Goal: Task Accomplishment & Management: Use online tool/utility

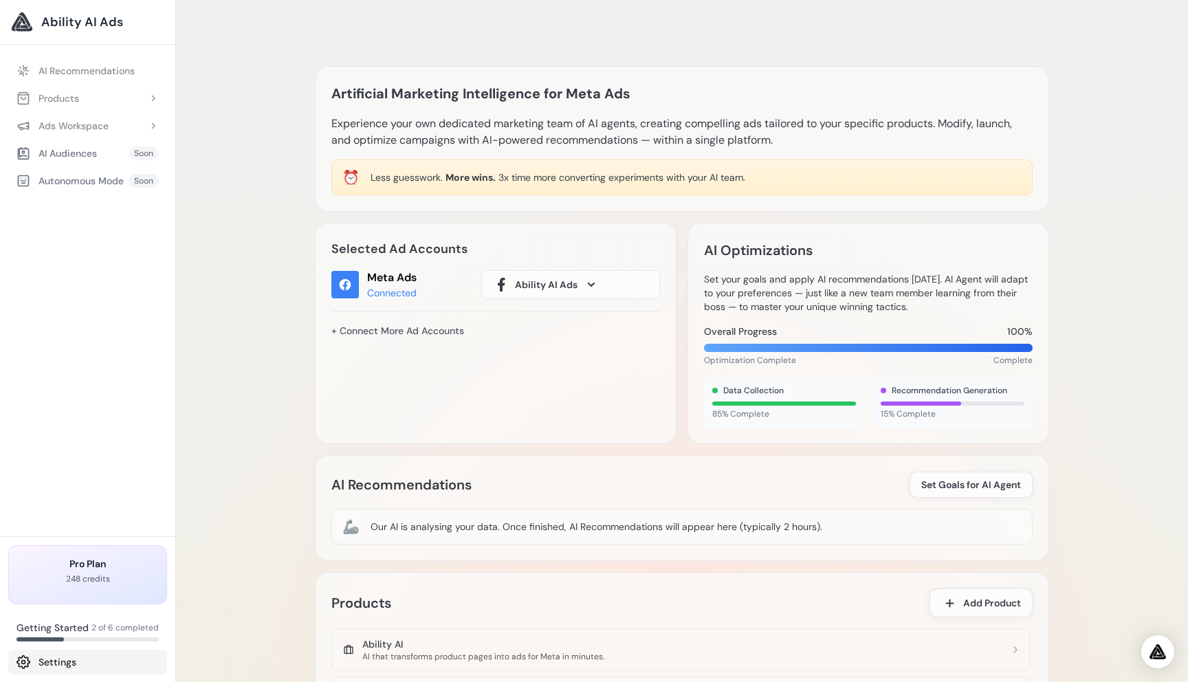
click at [65, 660] on link "Settings" at bounding box center [87, 661] width 159 height 25
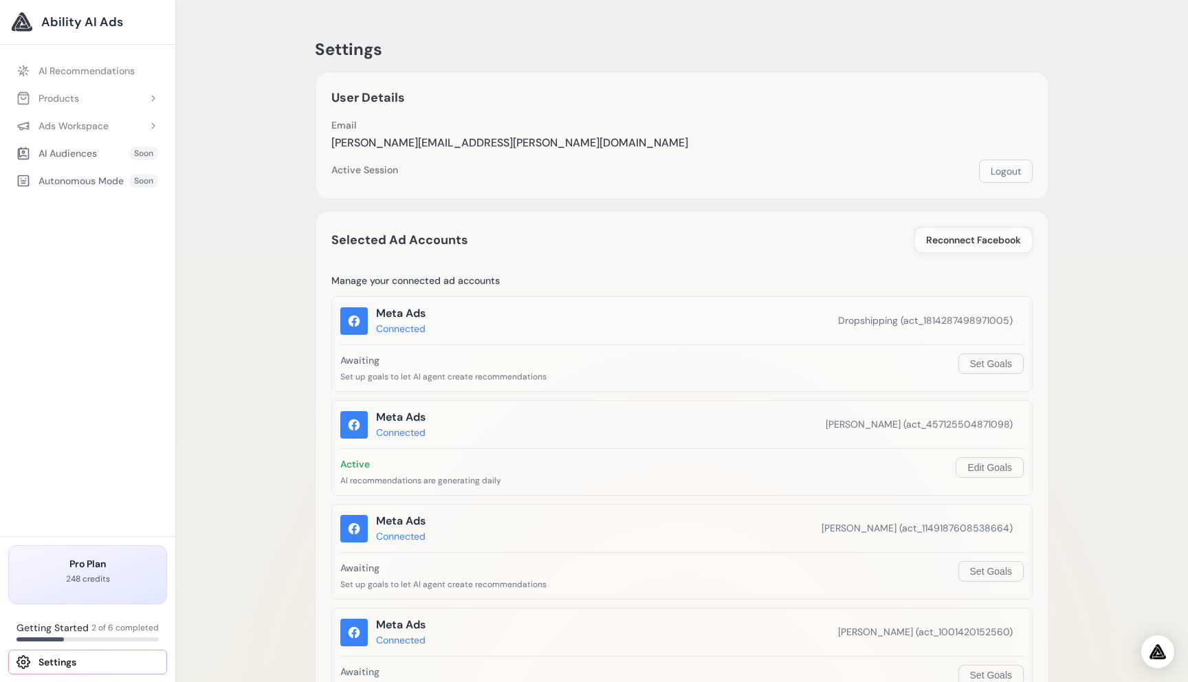
click at [1001, 172] on button "Logout" at bounding box center [1006, 170] width 54 height 23
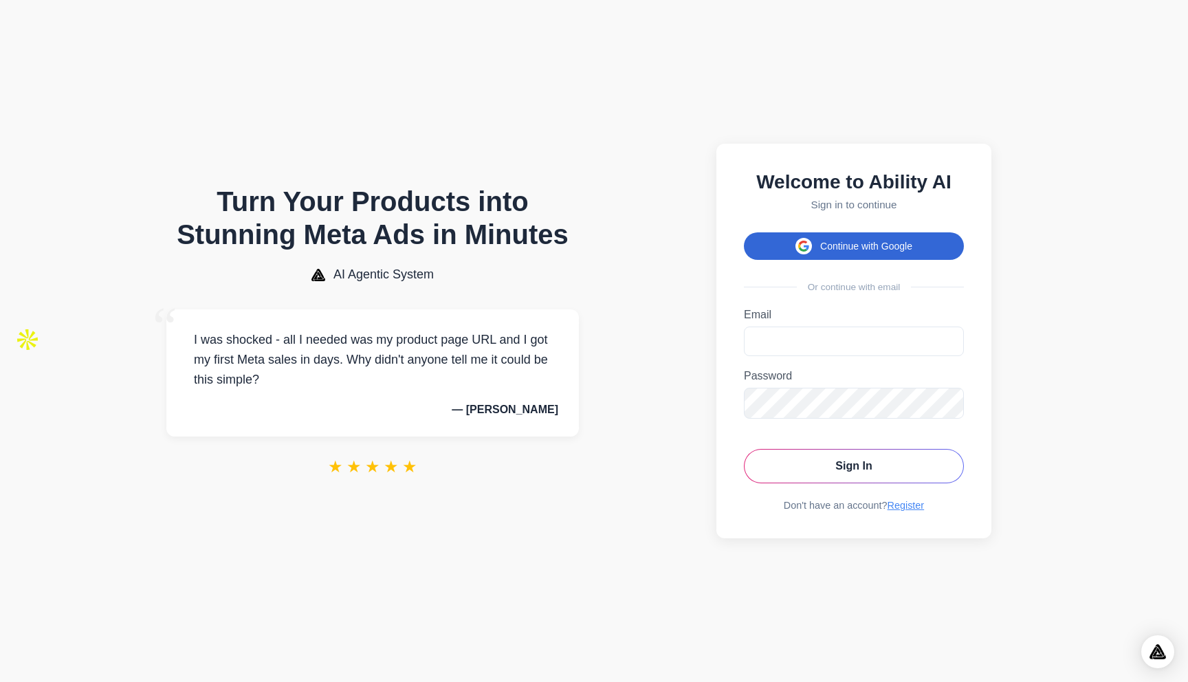
click at [795, 238] on span at bounding box center [803, 246] width 16 height 16
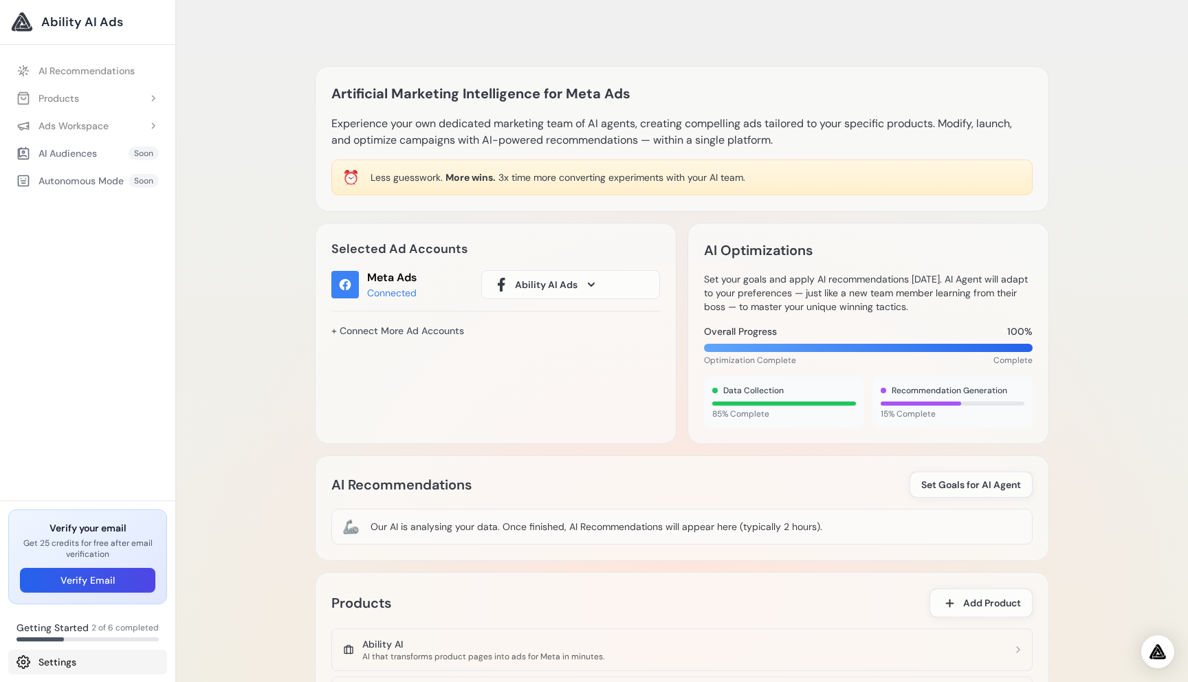
click at [66, 663] on link "Settings" at bounding box center [87, 661] width 159 height 25
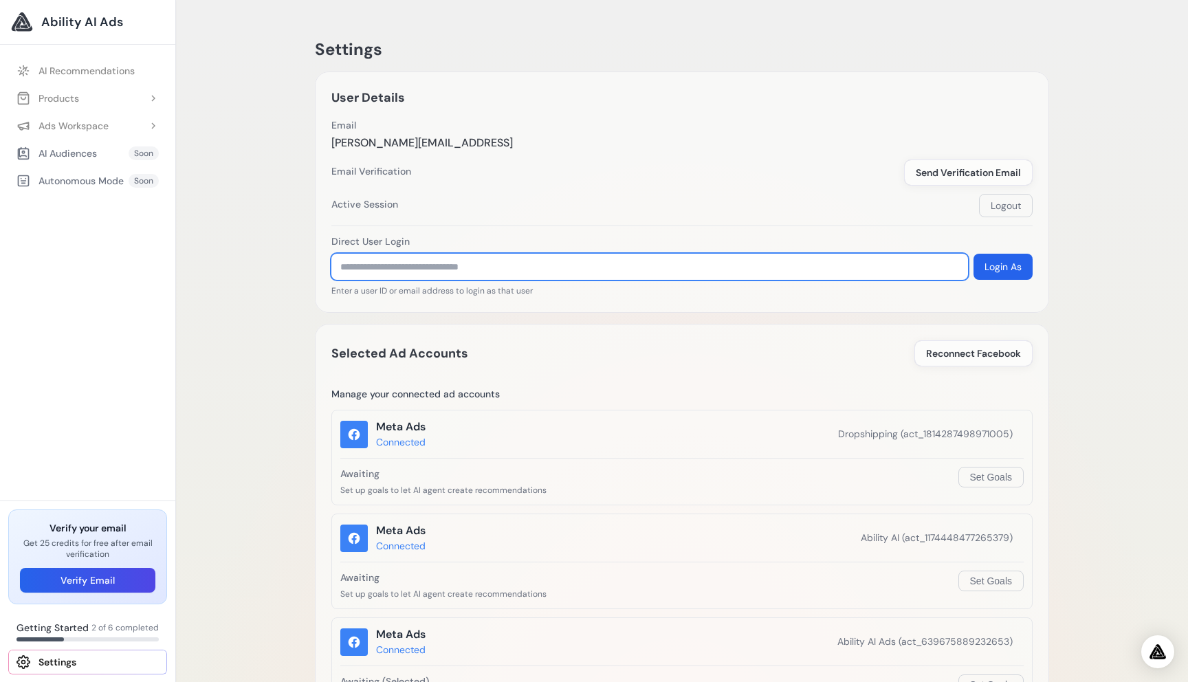
click at [417, 266] on input "text" at bounding box center [649, 267] width 636 height 26
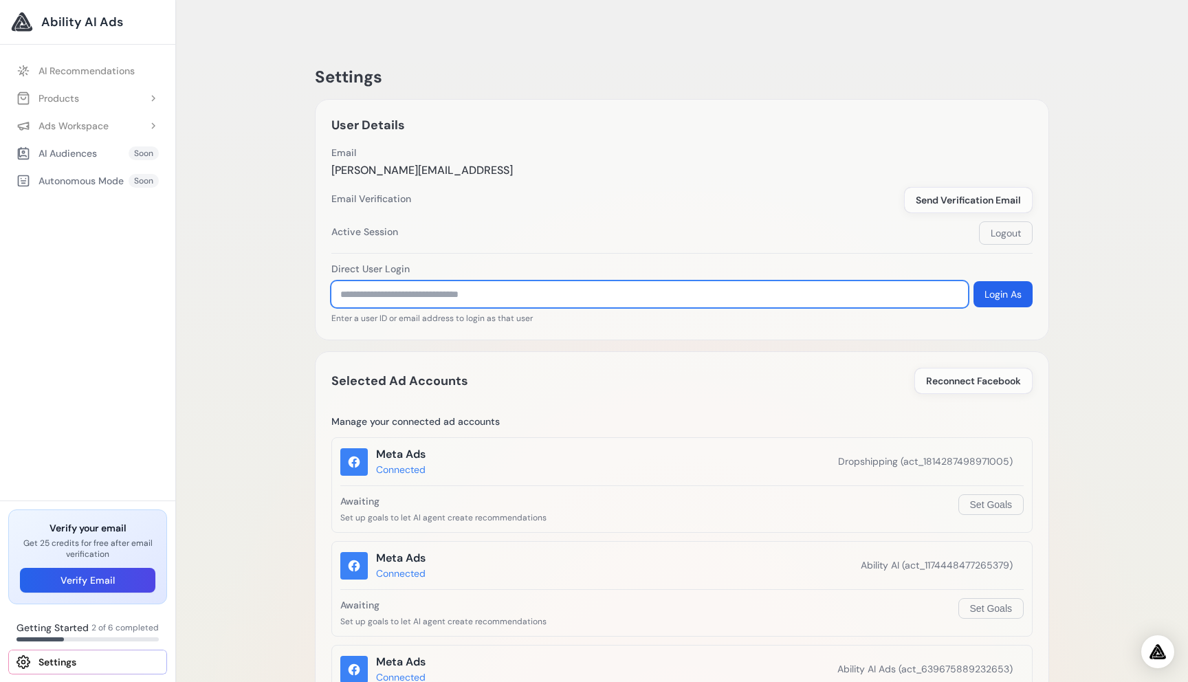
paste input "**********"
type input "**********"
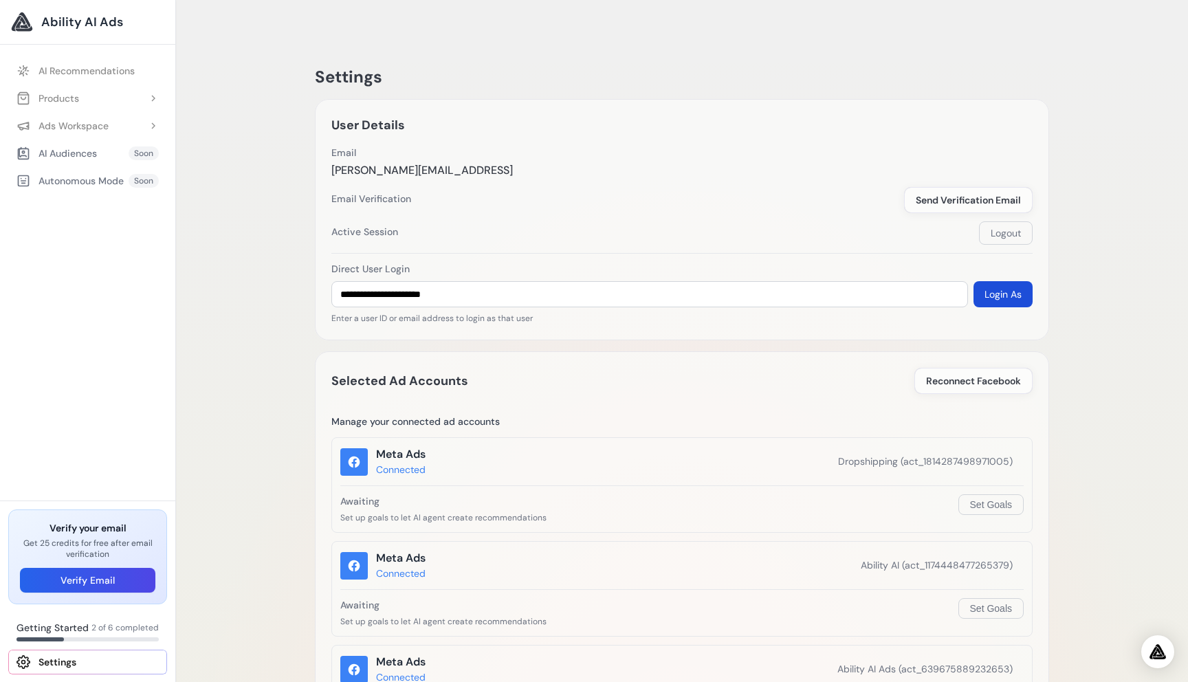
click at [985, 281] on button "Login As" at bounding box center [1002, 294] width 59 height 26
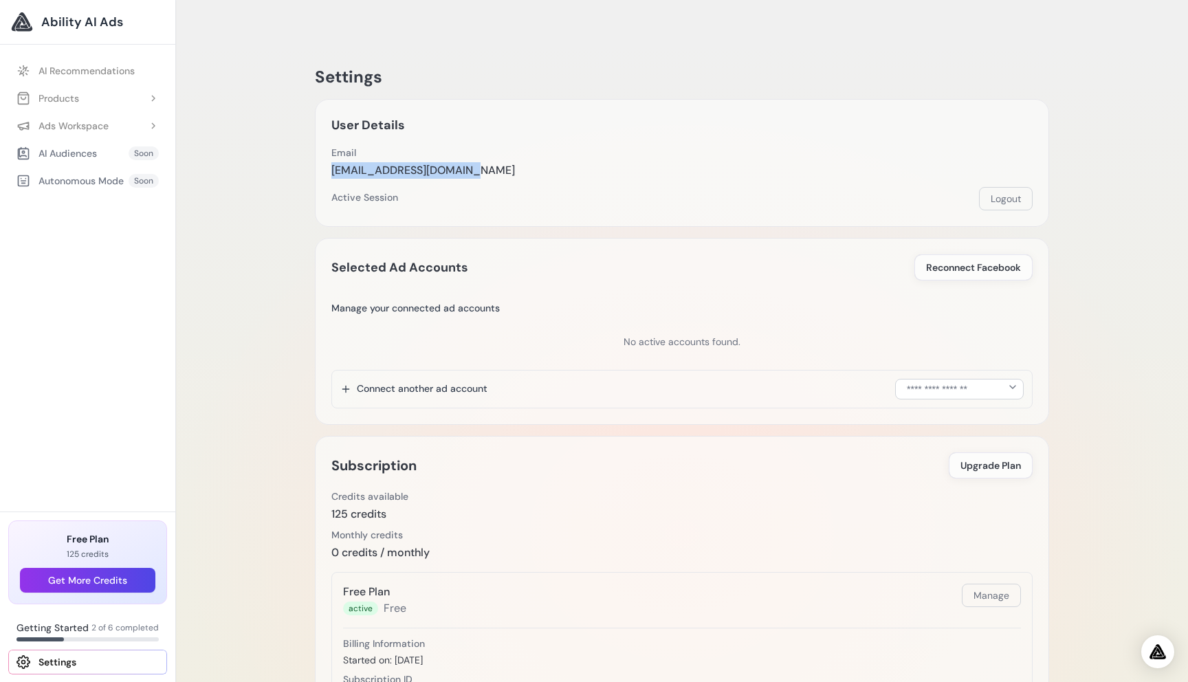
drag, startPoint x: 331, startPoint y: 144, endPoint x: 506, endPoint y: 144, distance: 175.3
click at [506, 144] on div "User Details Email tony1009asher@gmail.com Email Verification Send Verification…" at bounding box center [682, 163] width 734 height 128
click at [74, 542] on h3 "Free Plan" at bounding box center [87, 539] width 135 height 14
drag, startPoint x: 332, startPoint y: 485, endPoint x: 410, endPoint y: 485, distance: 78.4
click at [410, 489] on div "Credits available 125 credits" at bounding box center [681, 505] width 701 height 33
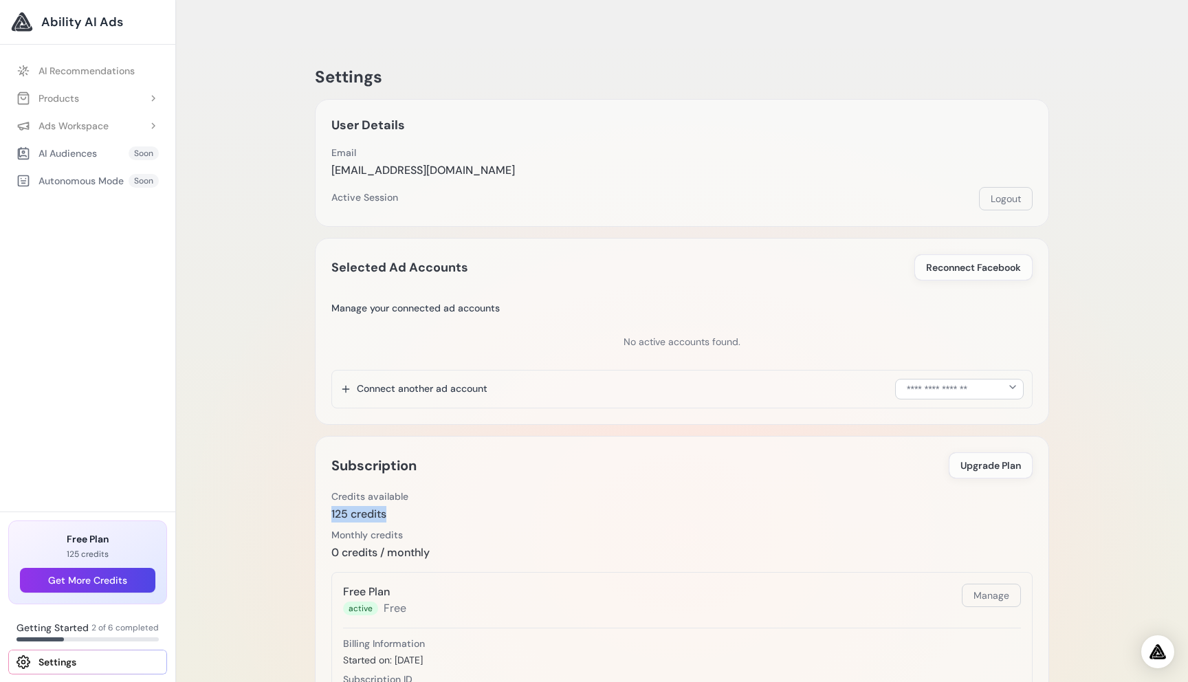
click at [399, 506] on div "125 credits" at bounding box center [369, 514] width 77 height 16
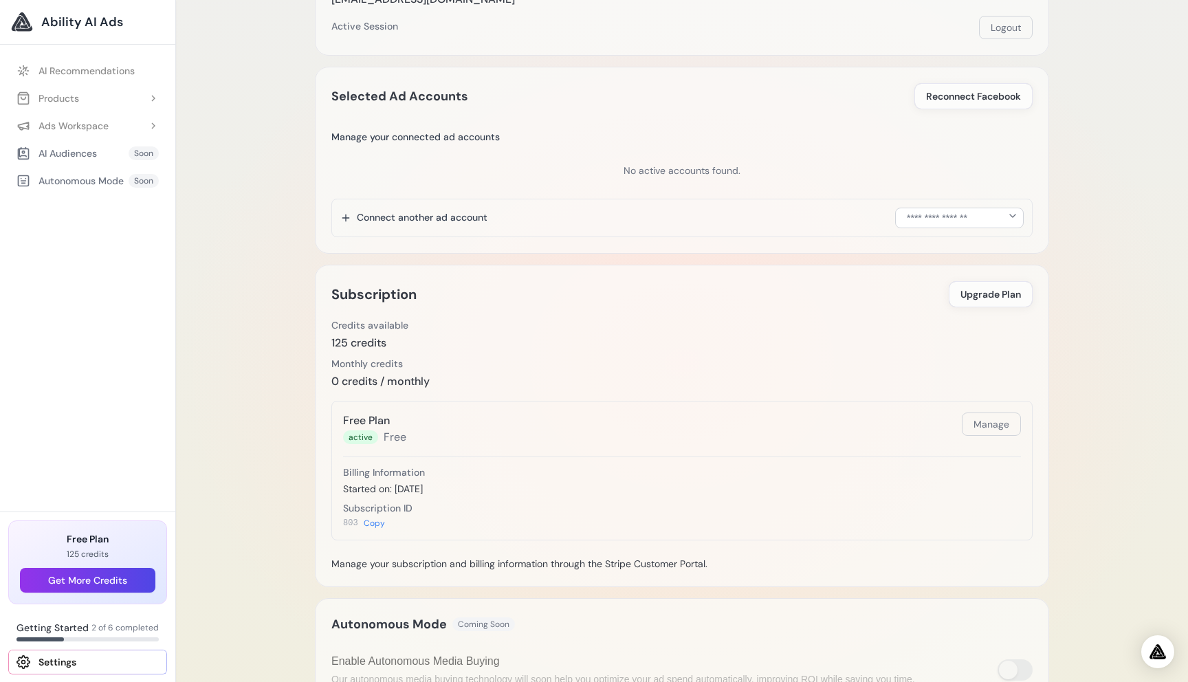
scroll to position [187, 0]
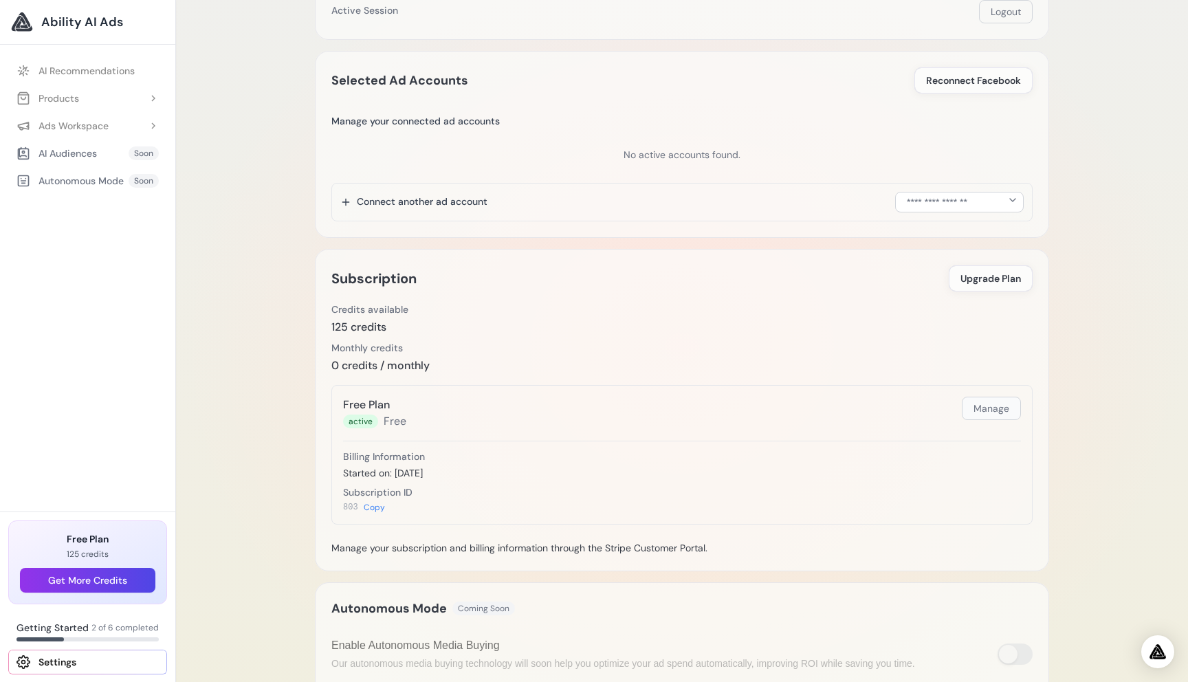
click at [994, 397] on button "Manage" at bounding box center [991, 408] width 59 height 23
click at [281, 425] on div "Settings User Details Email tony1009asher@gmail.com Email Verification Send Ver…" at bounding box center [682, 347] width 1012 height 1012
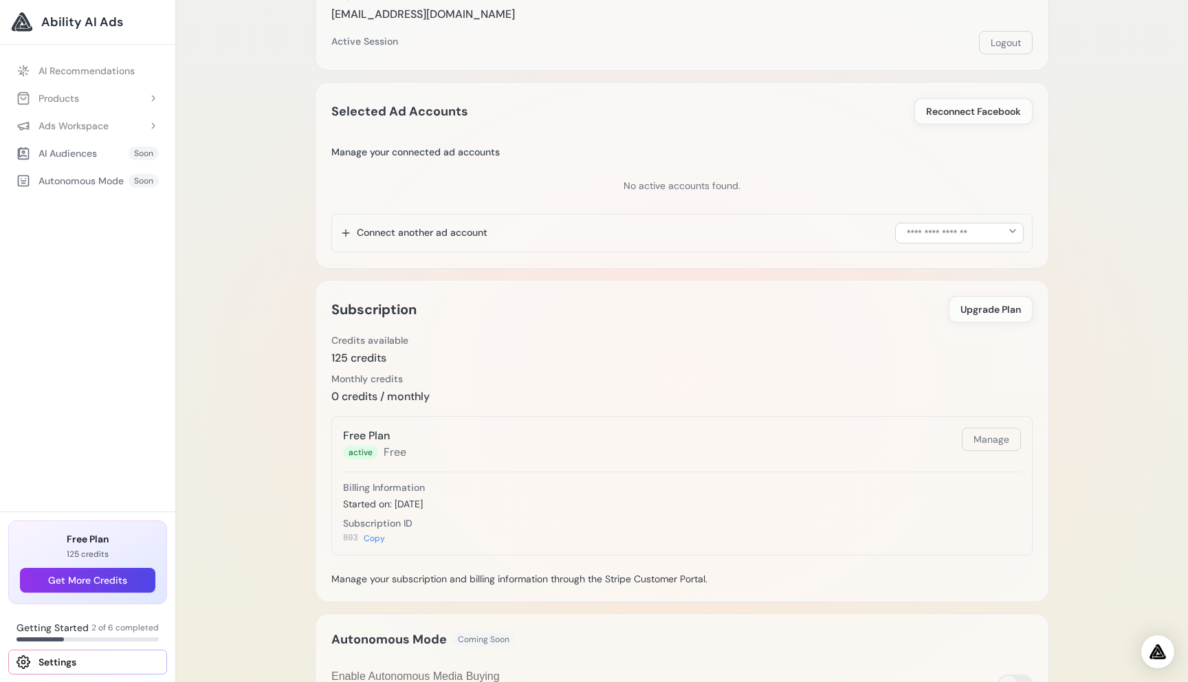
scroll to position [0, 0]
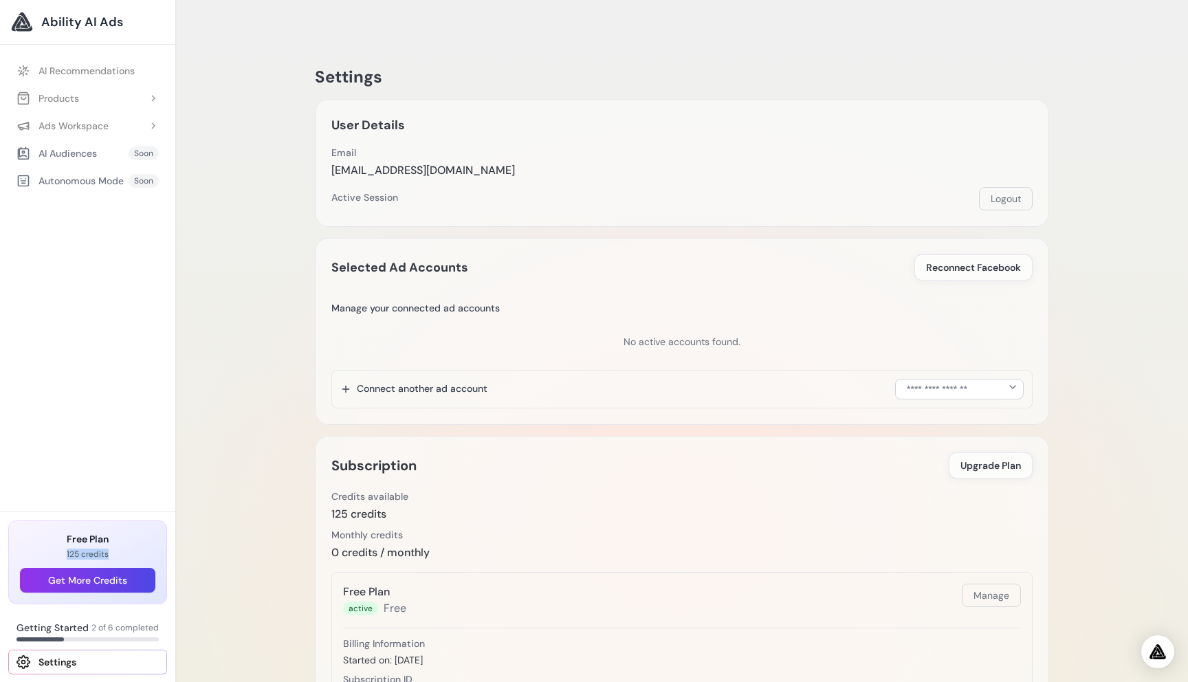
drag, startPoint x: 62, startPoint y: 553, endPoint x: 161, endPoint y: 557, distance: 99.1
click at [158, 555] on div "Free Plan 125 credits Get More Credits" at bounding box center [87, 562] width 159 height 84
click at [219, 537] on div "Settings User Details Email tony1009asher@gmail.com Email Verification Send Ver…" at bounding box center [682, 533] width 1012 height 1012
click at [242, 392] on div "Settings User Details Email tony1009asher@gmail.com Email Verification Send Ver…" at bounding box center [682, 533] width 1012 height 1012
click at [1004, 187] on button "Logout" at bounding box center [1006, 198] width 54 height 23
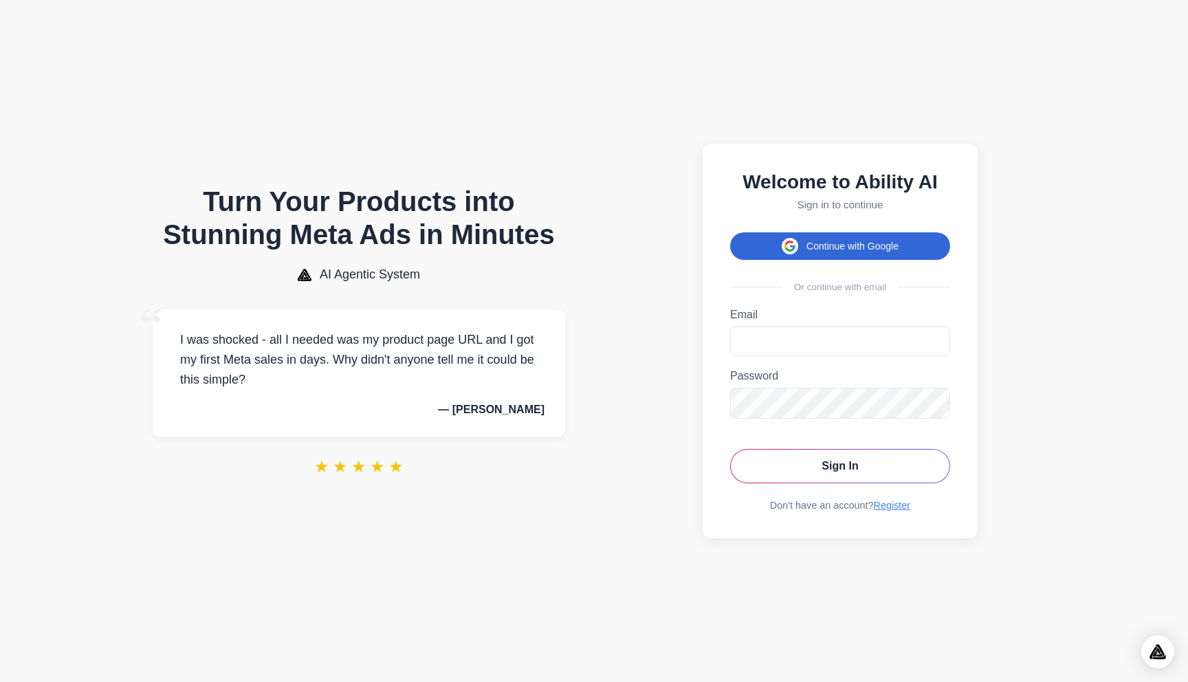
click at [837, 250] on button "Continue with Google" at bounding box center [840, 245] width 220 height 27
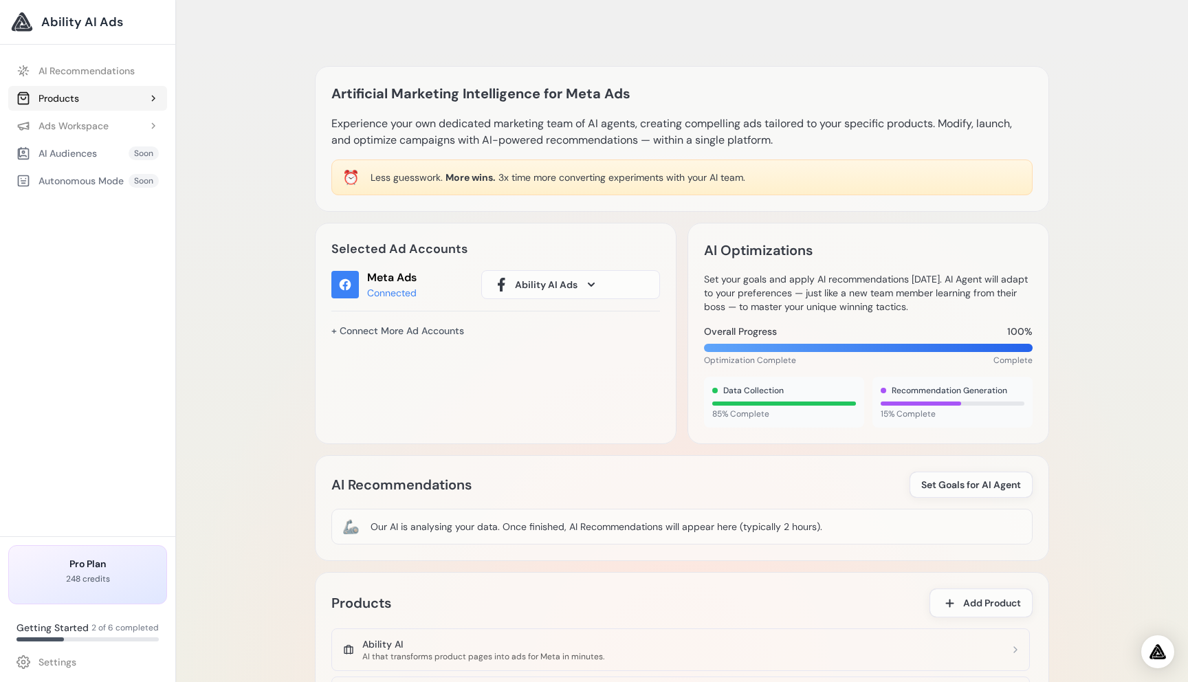
click at [99, 102] on button "Products" at bounding box center [87, 98] width 159 height 25
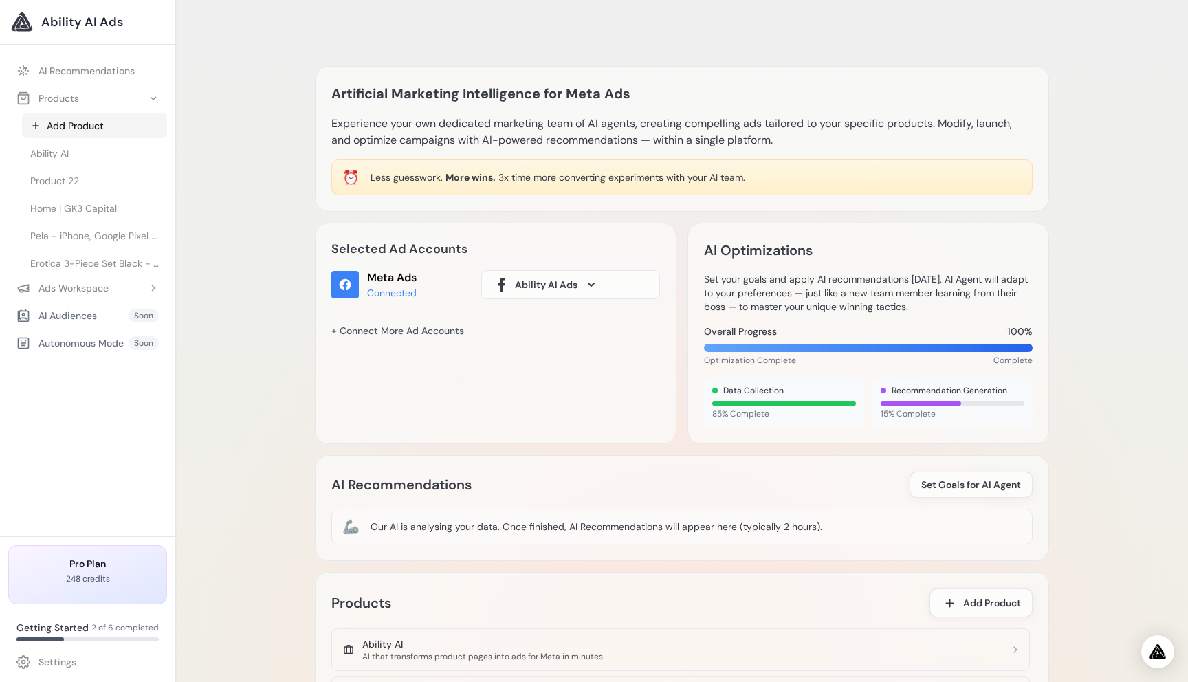
click at [83, 127] on link "Add Product" at bounding box center [94, 125] width 145 height 25
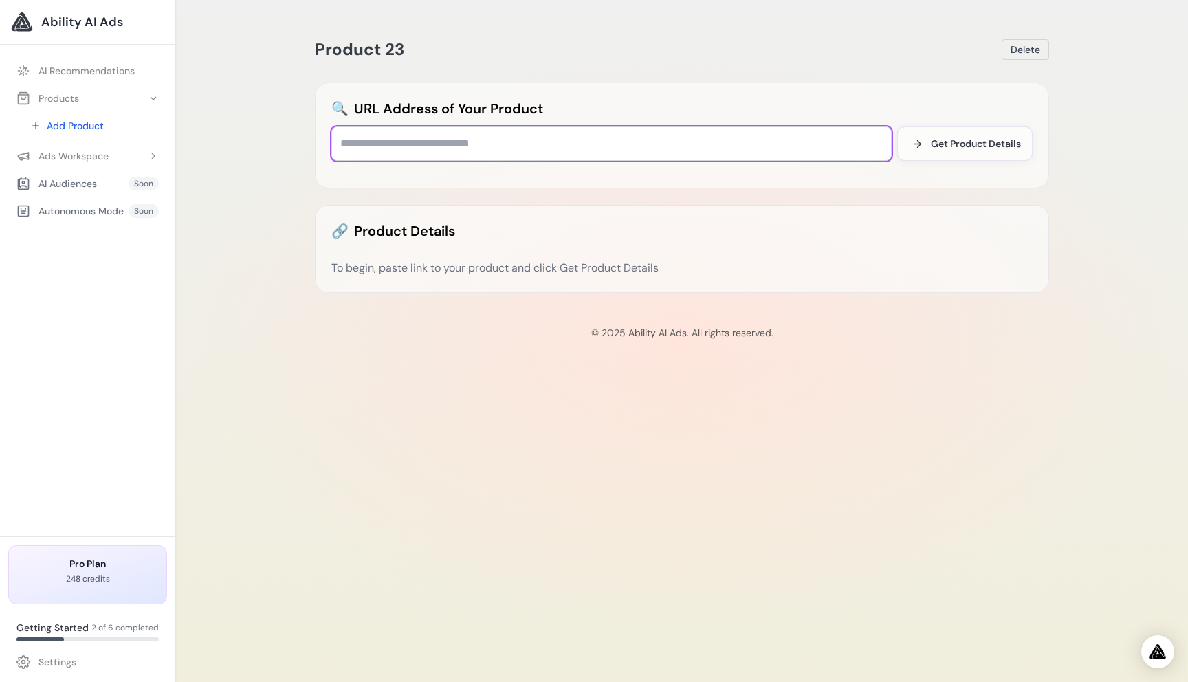
click at [386, 151] on input "text" at bounding box center [611, 143] width 560 height 34
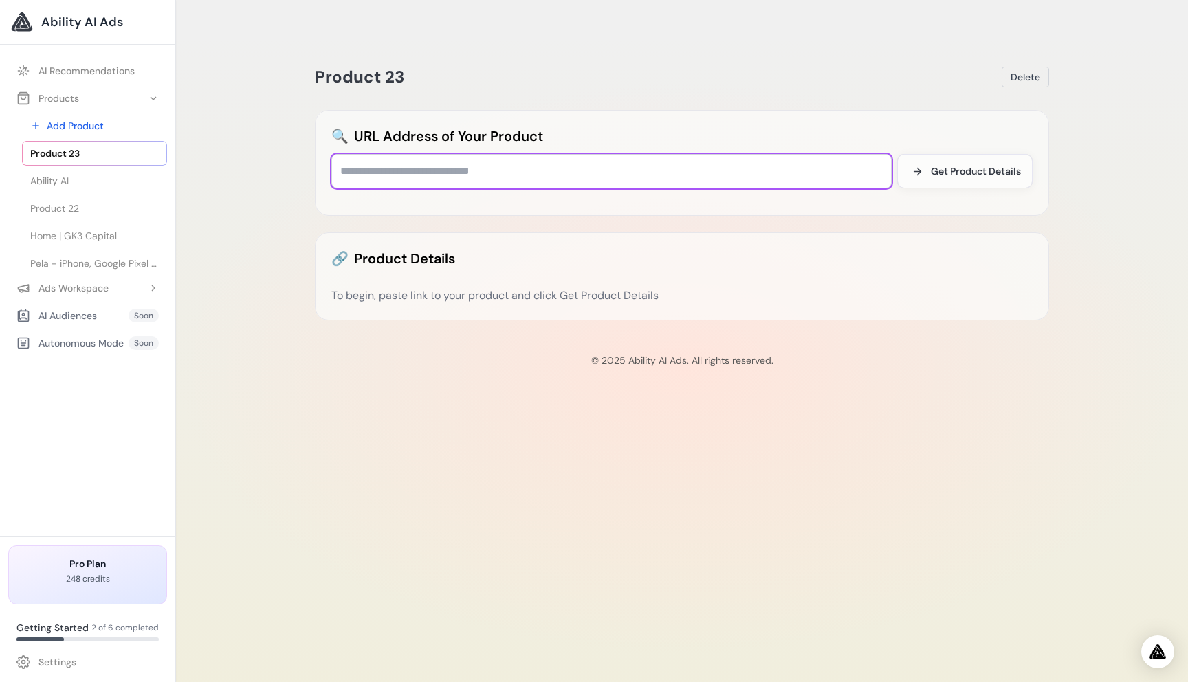
paste input "**********"
type input "**********"
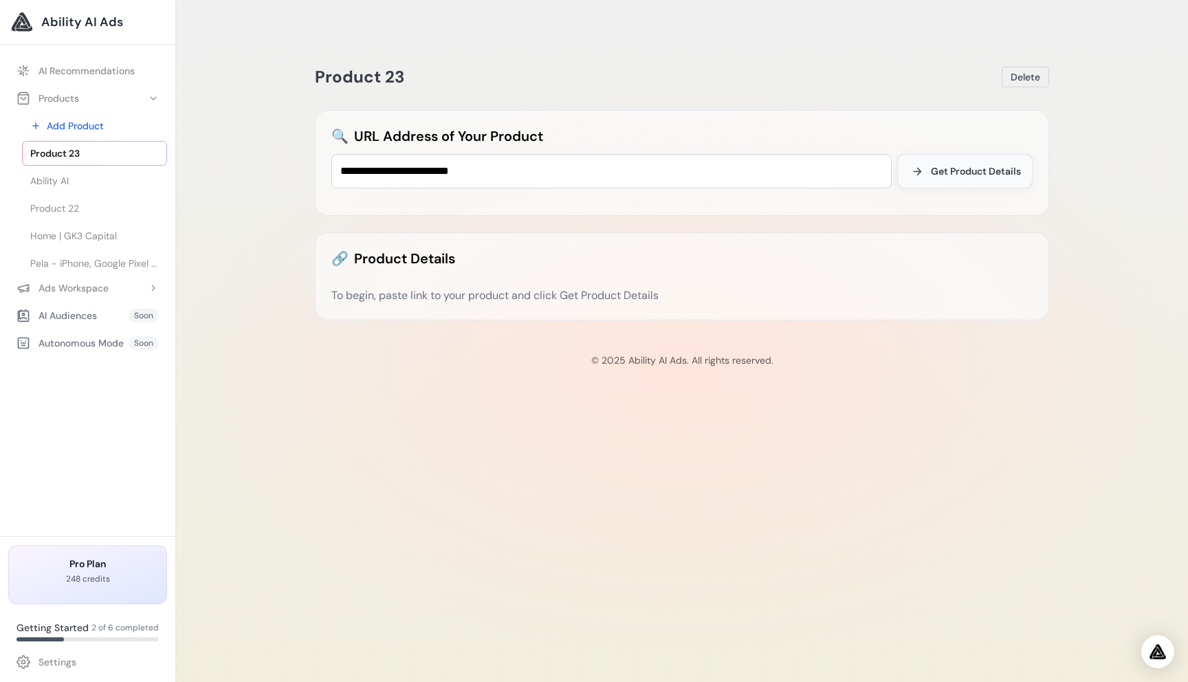
click at [986, 164] on span "Get Product Details" at bounding box center [976, 171] width 90 height 14
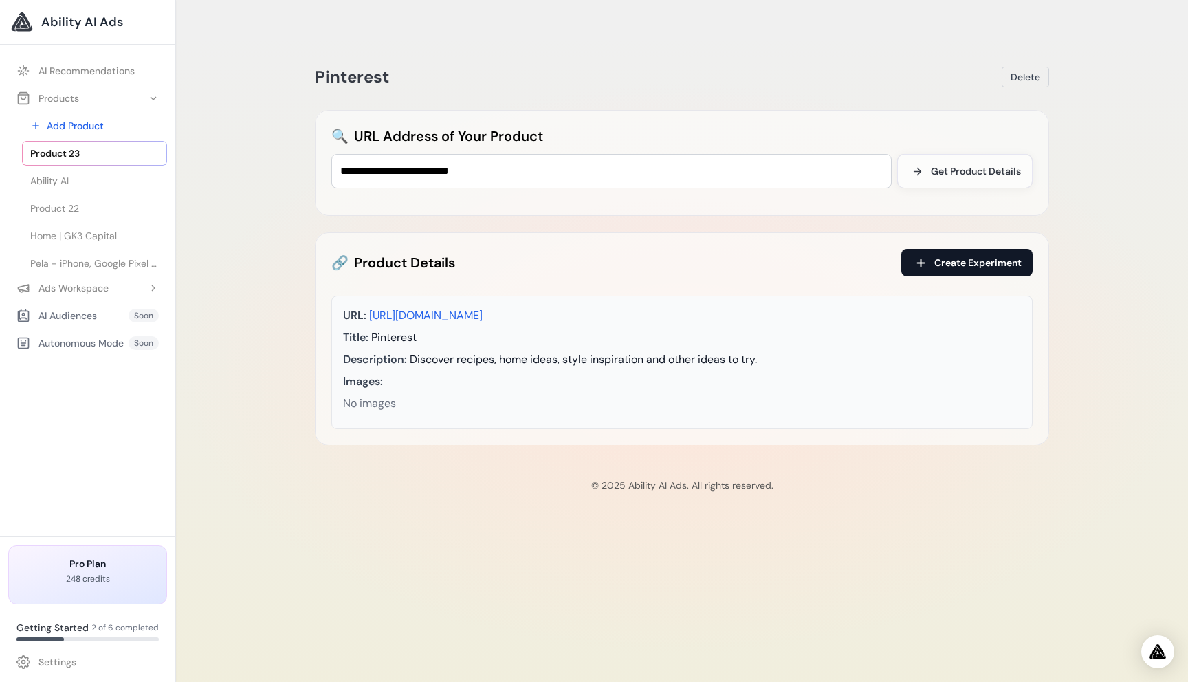
click at [964, 256] on span "Create Experiment" at bounding box center [977, 263] width 87 height 14
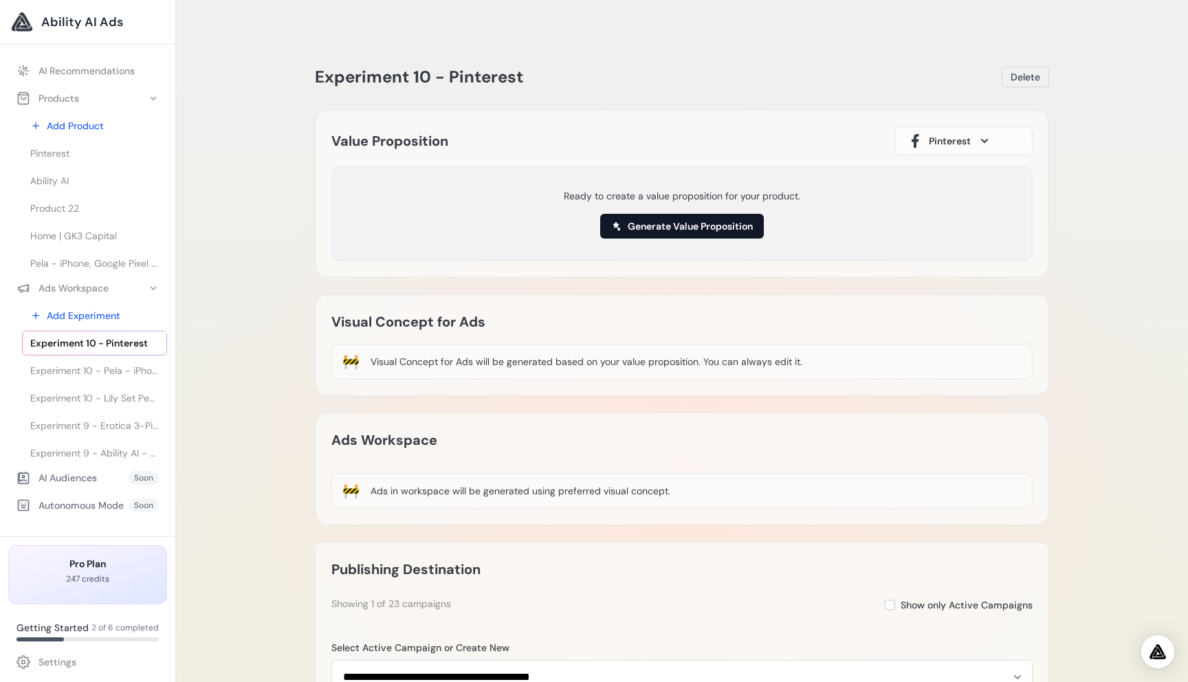
click at [733, 214] on button "Generate Value Proposition" at bounding box center [682, 226] width 164 height 25
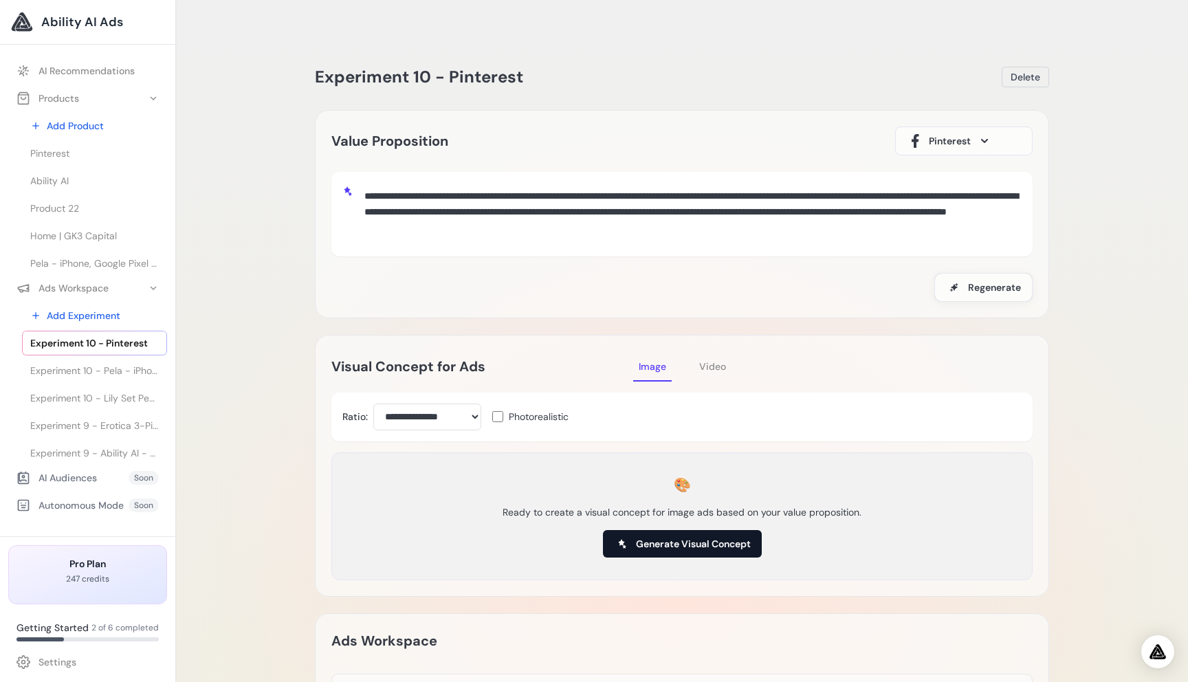
click at [637, 537] on span "Generate Visual Concept" at bounding box center [693, 544] width 115 height 14
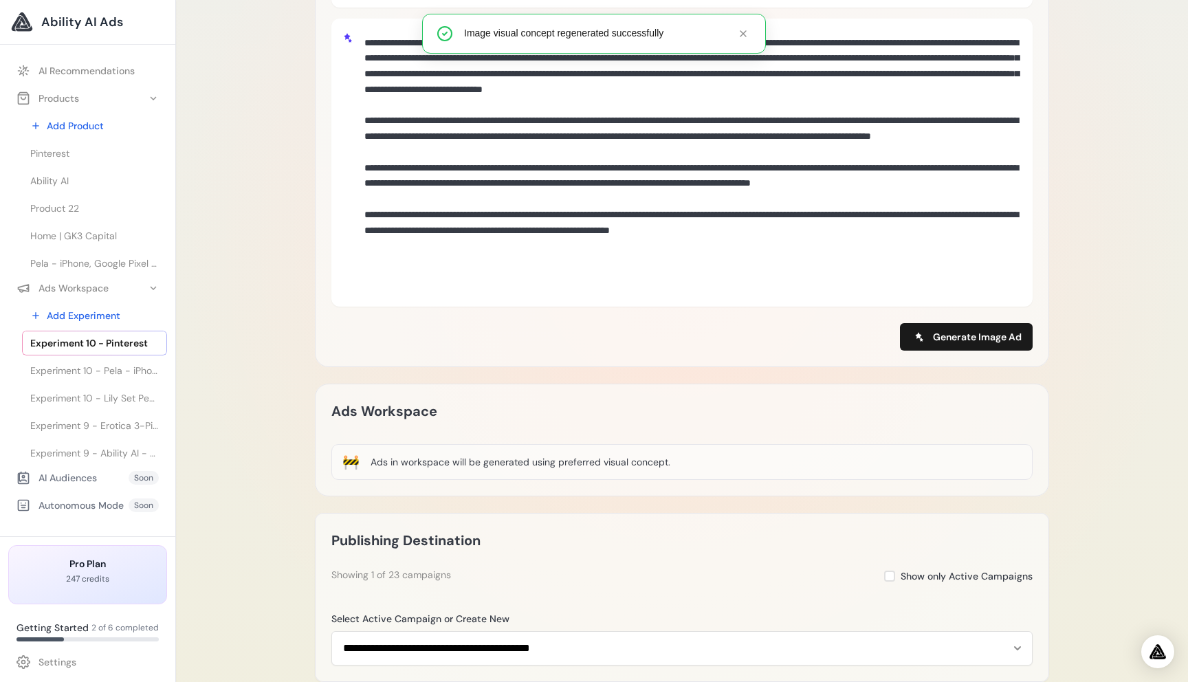
scroll to position [445, 0]
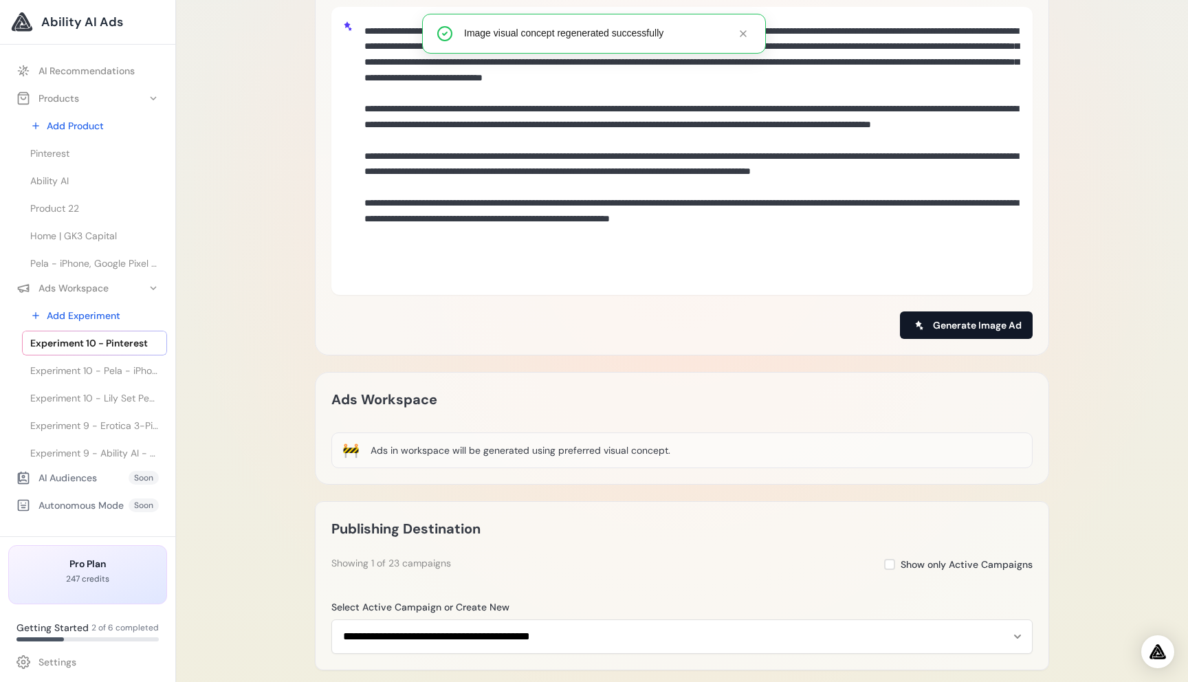
click at [964, 318] on span "Generate Image Ad" at bounding box center [977, 325] width 89 height 14
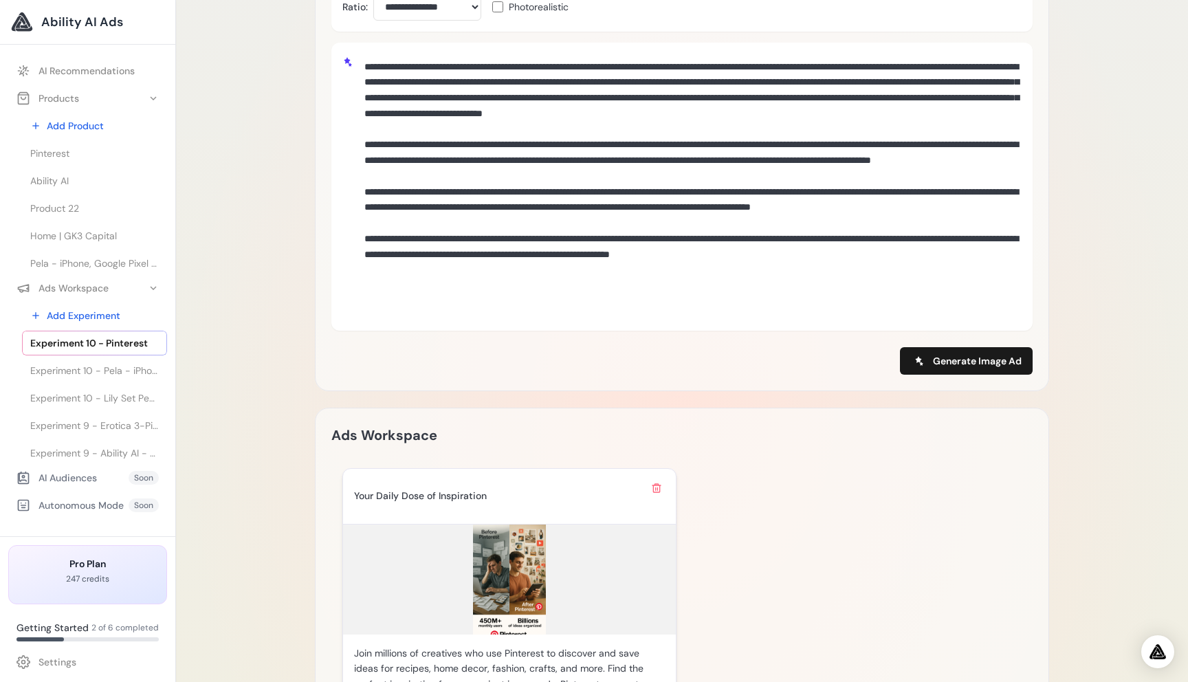
scroll to position [518, 0]
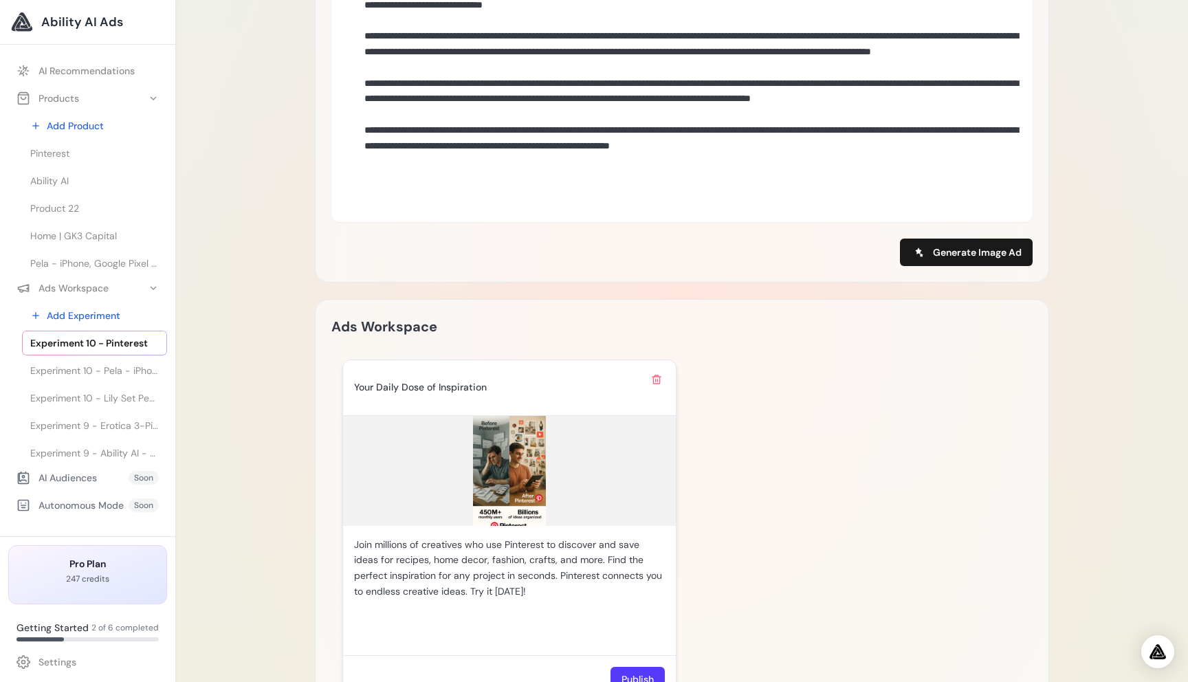
click at [527, 454] on img at bounding box center [509, 471] width 333 height 110
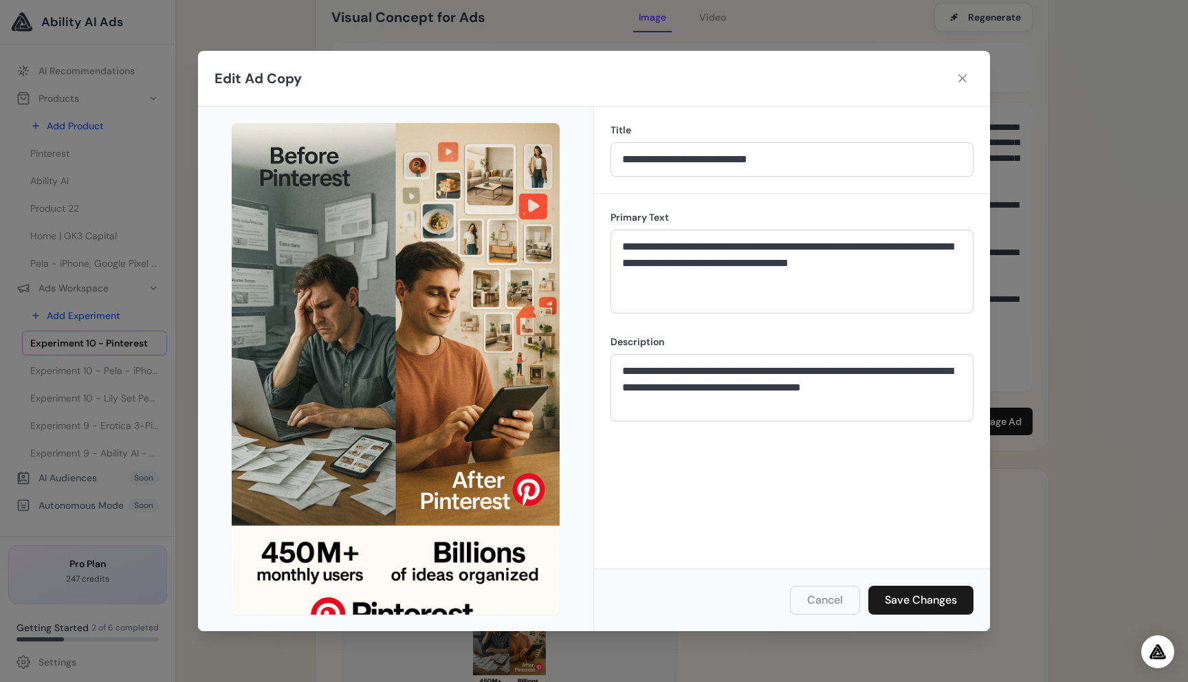
scroll to position [348, 0]
click at [965, 79] on icon at bounding box center [962, 78] width 14 height 14
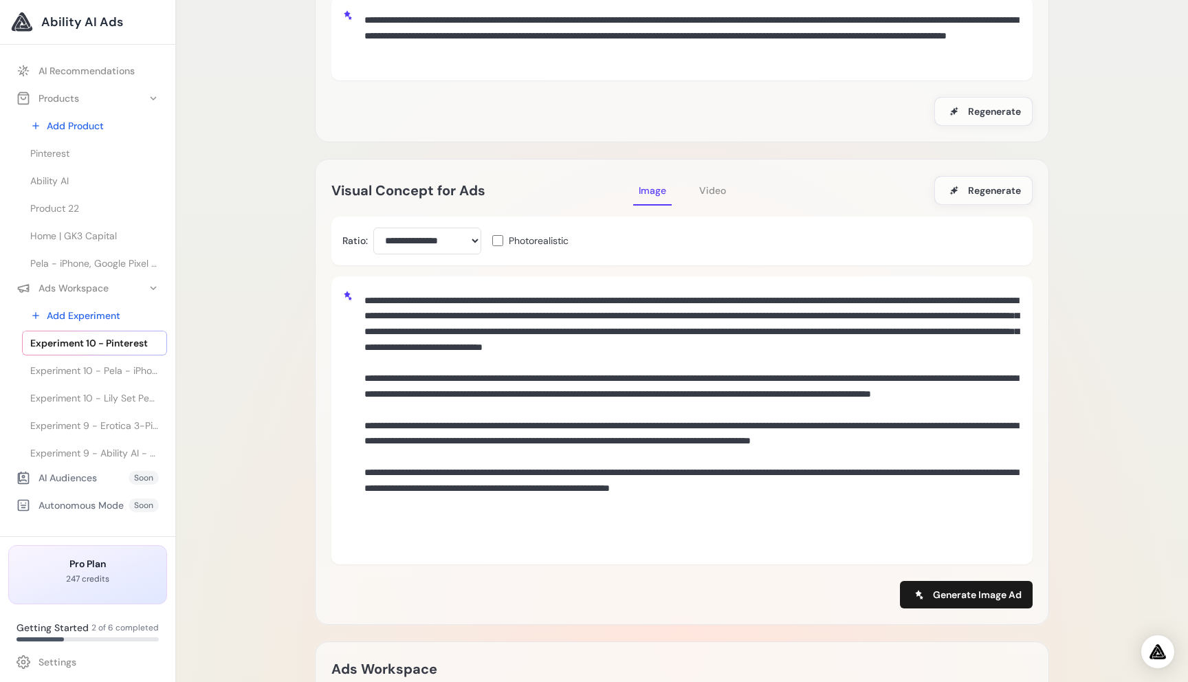
scroll to position [173, 0]
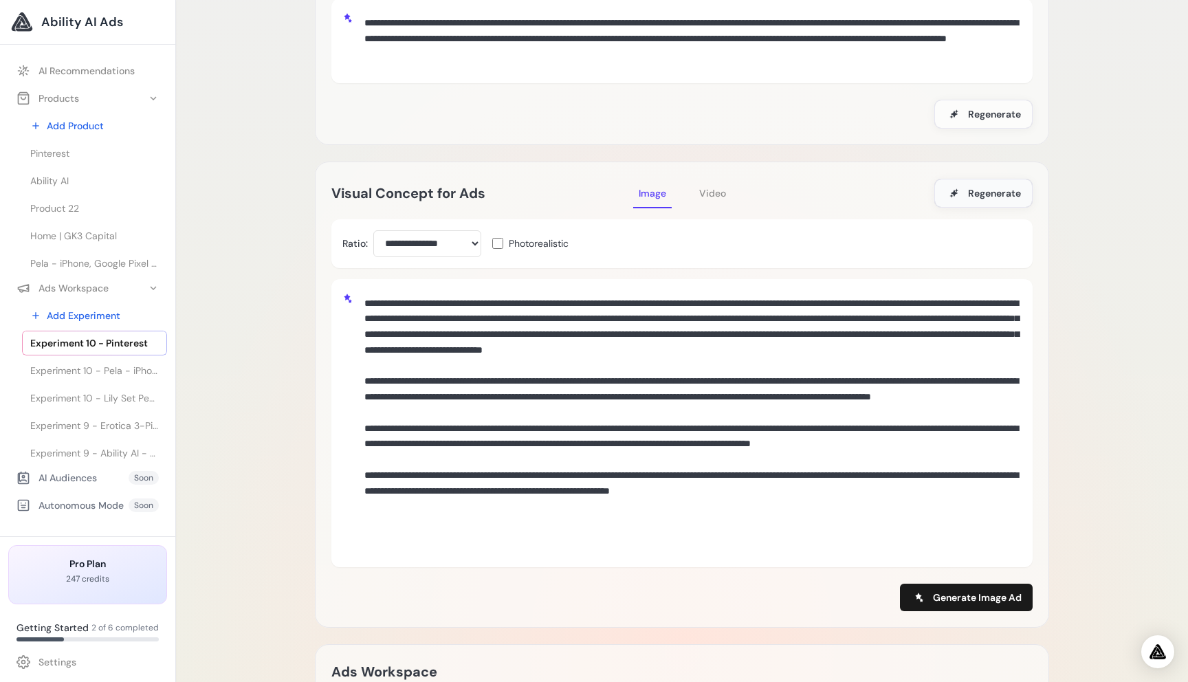
click at [988, 186] on span "Regenerate" at bounding box center [994, 193] width 53 height 14
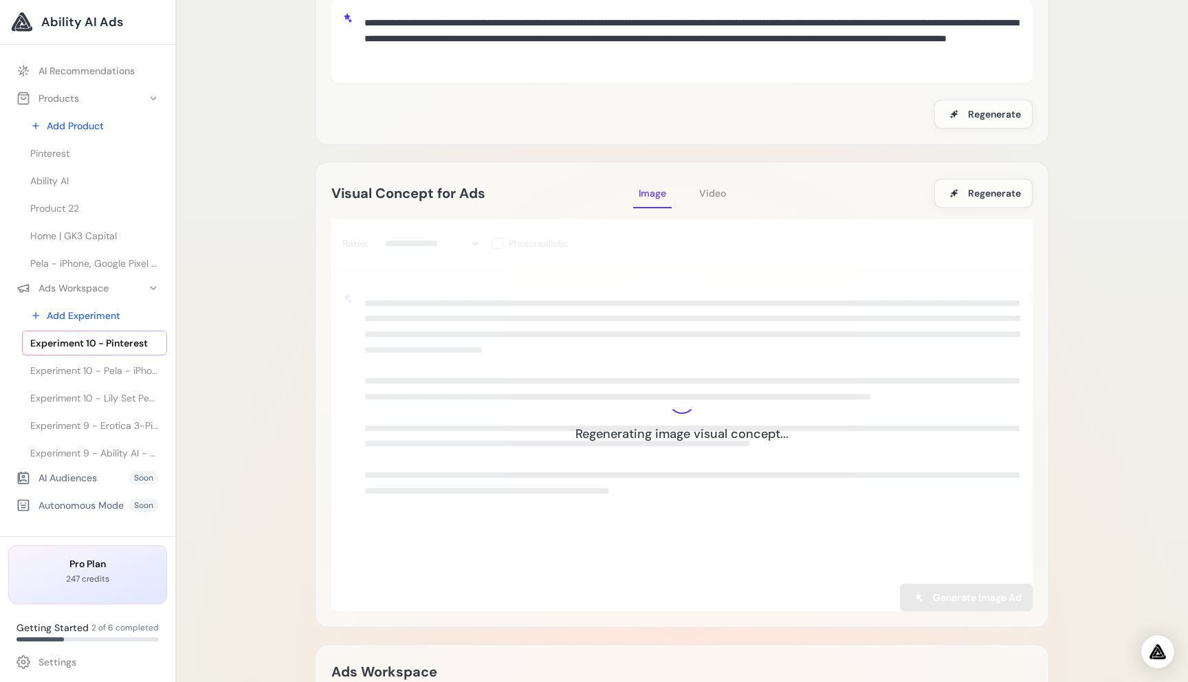
click at [293, 250] on div "Experiment 10 - Pinterest Delete Loading Experiment Processing experiment data.…" at bounding box center [682, 651] width 1012 height 1594
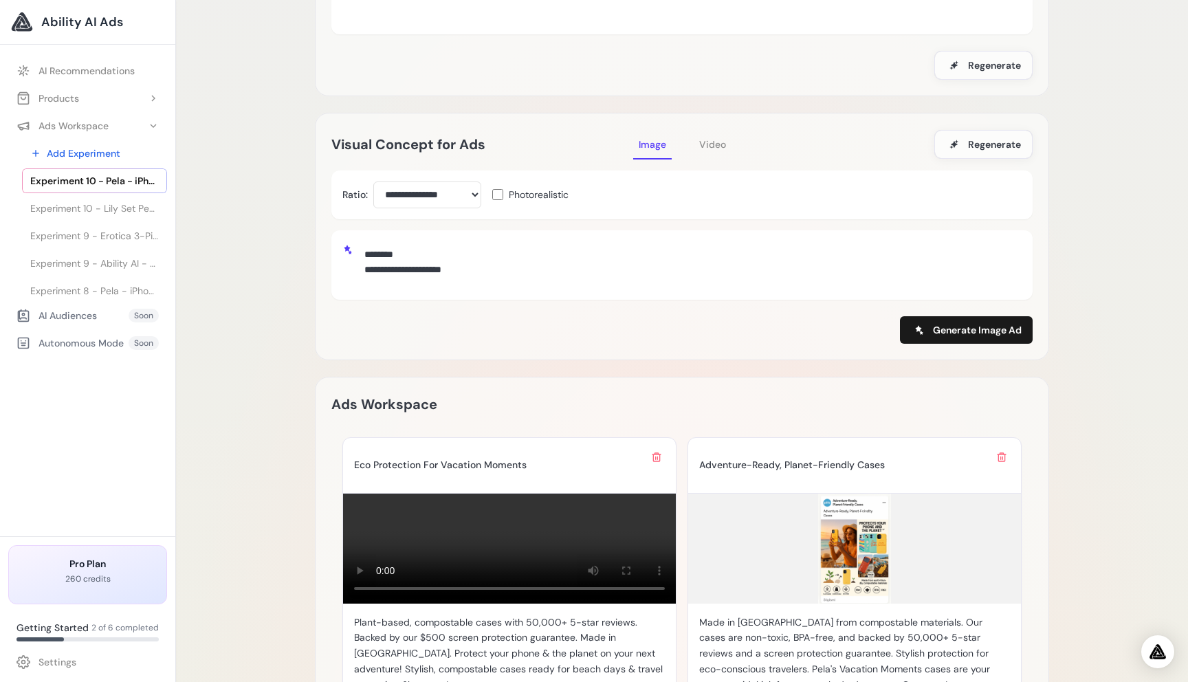
scroll to position [243, 0]
